Goal: Task Accomplishment & Management: Use online tool/utility

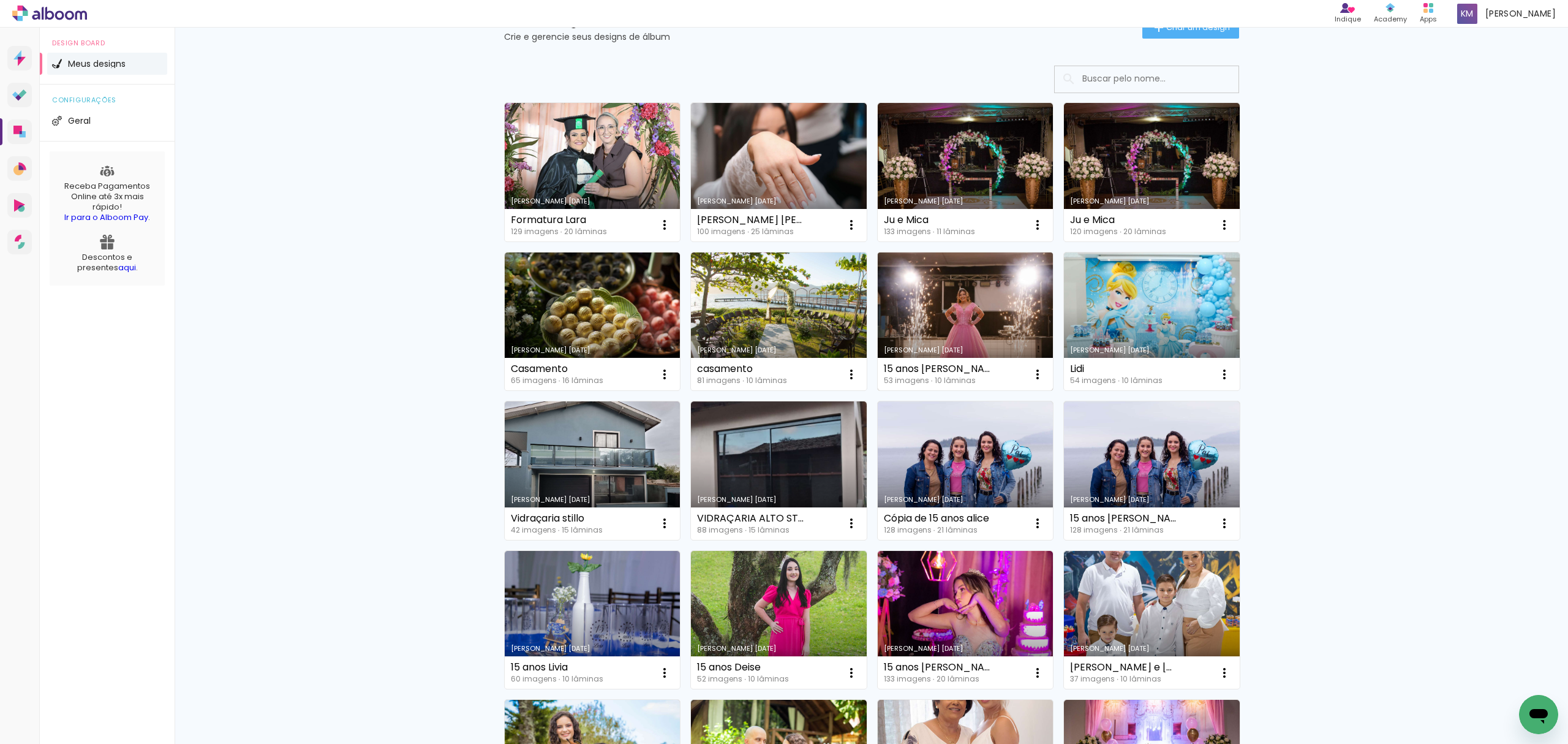
scroll to position [81, 0]
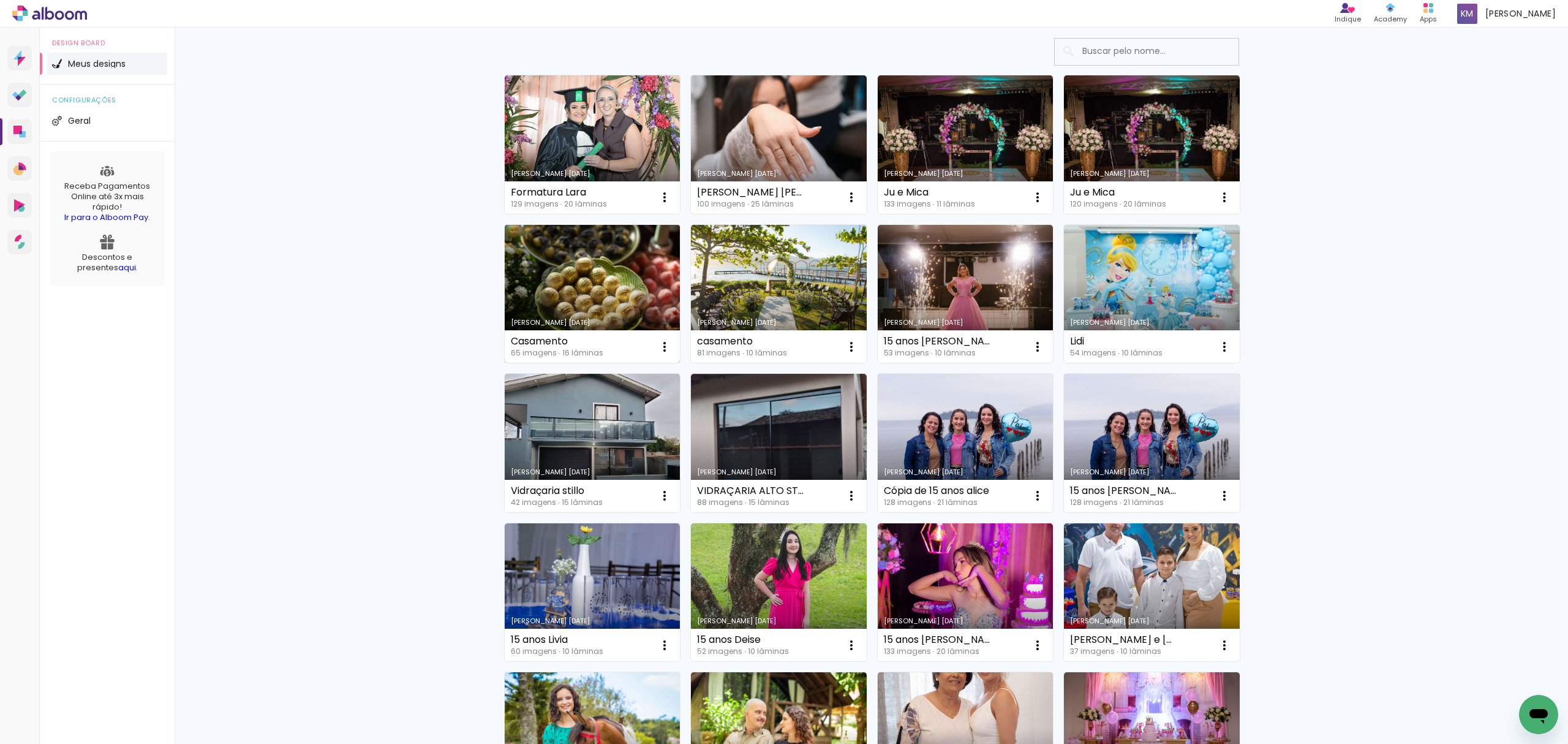
click at [585, 295] on link "Criado em 04/06/25" at bounding box center [593, 294] width 176 height 139
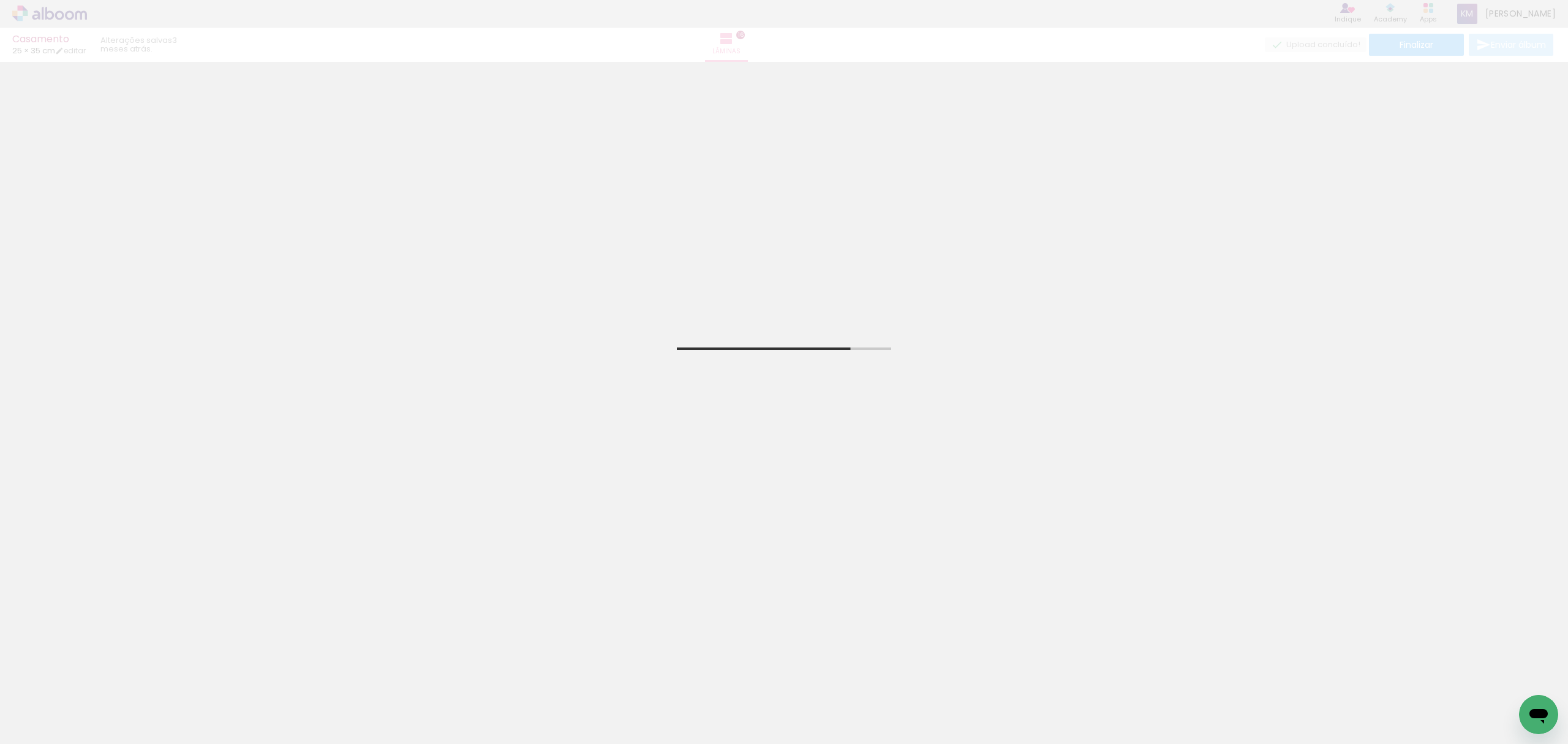
click at [662, 711] on div at bounding box center [671, 702] width 61 height 40
